Goal: Navigation & Orientation: Go to known website

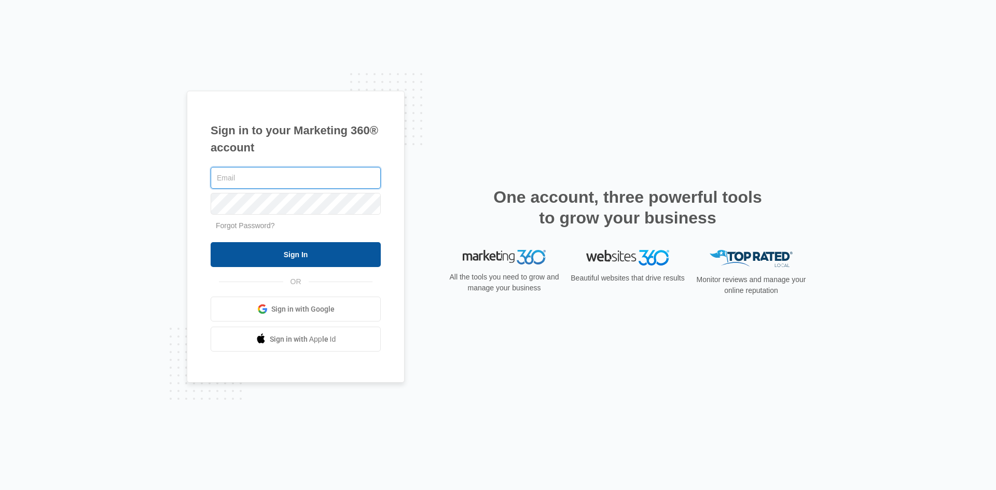
type input "[EMAIL_ADDRESS][DOMAIN_NAME]"
click at [276, 251] on input "Sign In" at bounding box center [296, 254] width 170 height 25
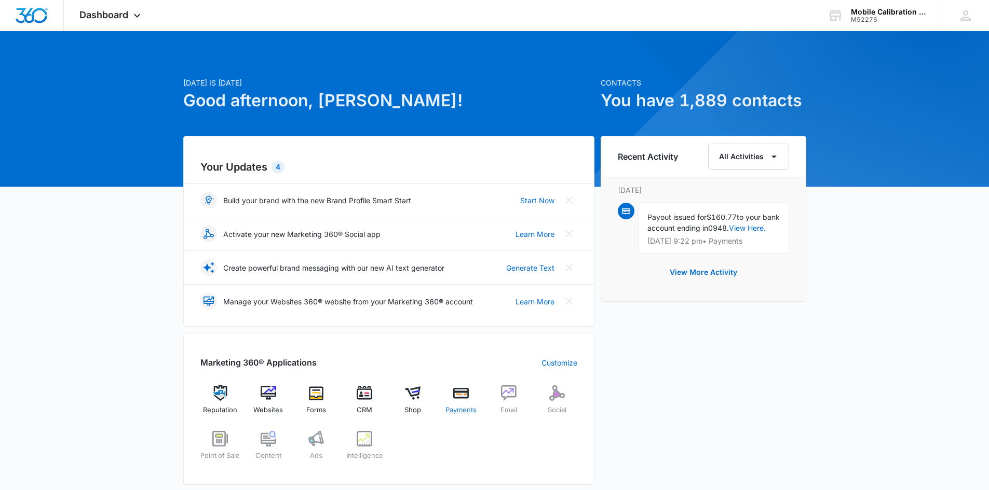
click at [462, 393] on img at bounding box center [461, 394] width 16 height 16
